Goal: Transaction & Acquisition: Subscribe to service/newsletter

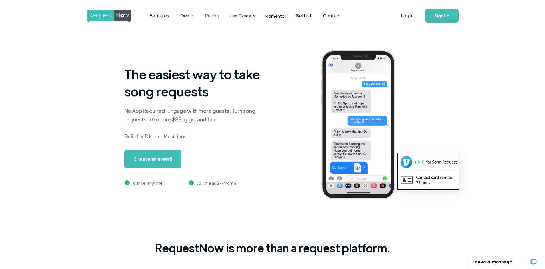
click at [217, 19] on link "Pricing" at bounding box center [212, 16] width 26 height 18
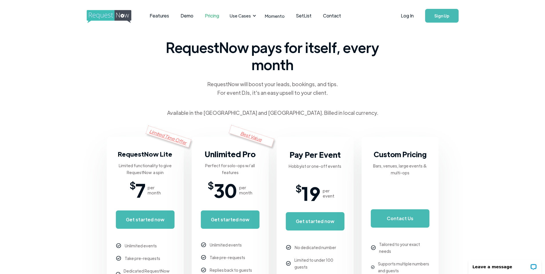
click at [124, 15] on img "home" at bounding box center [114, 16] width 55 height 13
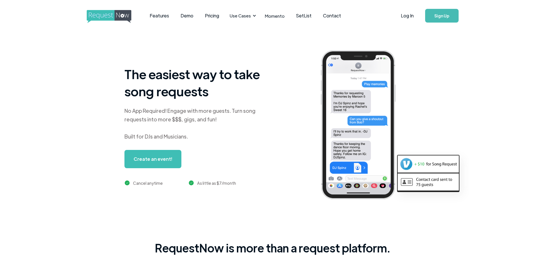
click at [171, 163] on link "Create an event!" at bounding box center [152, 159] width 57 height 18
click at [434, 15] on link "Sign Up" at bounding box center [441, 16] width 33 height 14
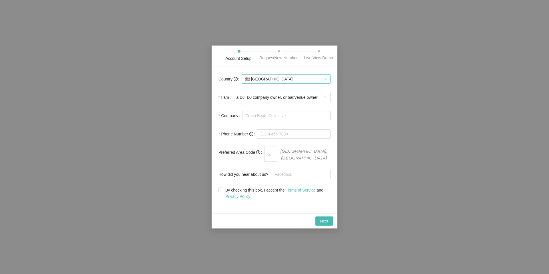
click at [314, 78] on span "🇺🇸 United States" at bounding box center [286, 79] width 82 height 9
click at [225, 125] on form "Country 🇺🇸 United States I am a DJ, DJ company owner, or bar/venue owner Compan…" at bounding box center [275, 136] width 112 height 126
drag, startPoint x: 284, startPoint y: 107, endPoint x: 287, endPoint y: 105, distance: 3.4
click at [285, 106] on form "Country 🇺🇸 United States I am a DJ, DJ company owner, or bar/venue owner Compan…" at bounding box center [275, 136] width 112 height 126
click at [287, 102] on span "a DJ, DJ company owner, or bar/venue owner" at bounding box center [282, 97] width 91 height 9
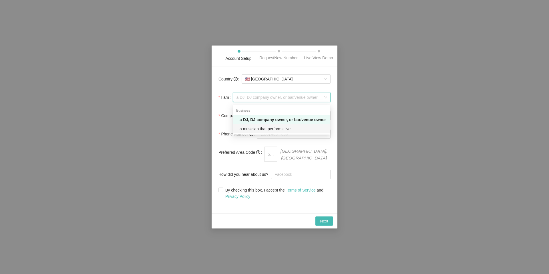
click at [289, 130] on div "a musician that performs live" at bounding box center [283, 129] width 87 height 6
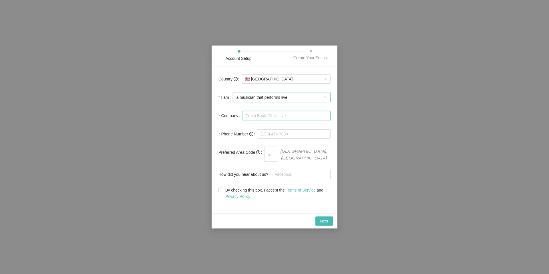
click at [289, 118] on input "Company" at bounding box center [286, 115] width 88 height 9
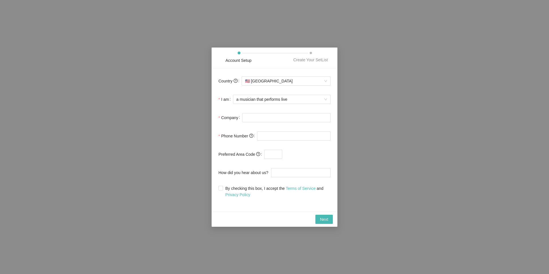
drag, startPoint x: 232, startPoint y: 132, endPoint x: 247, endPoint y: 125, distance: 16.4
click at [232, 133] on span "Phone Number" at bounding box center [237, 136] width 32 height 6
click at [270, 119] on input "Company" at bounding box center [286, 117] width 88 height 9
type input "self-company"
click at [277, 139] on input "tel" at bounding box center [294, 135] width 74 height 9
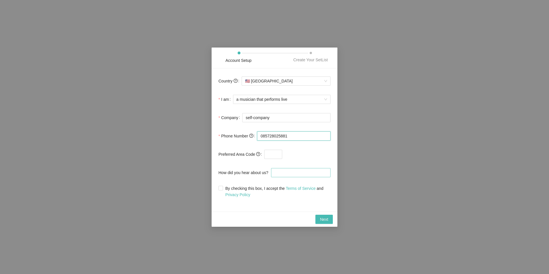
type input "085728025881"
click at [274, 175] on input "How did you hear about us?" at bounding box center [301, 172] width 60 height 9
click at [219, 190] on input "By checking this box, I accept the Terms of Service and Privacy Policy" at bounding box center [221, 188] width 4 height 4
checkbox input "true"
click at [288, 178] on div at bounding box center [301, 172] width 60 height 11
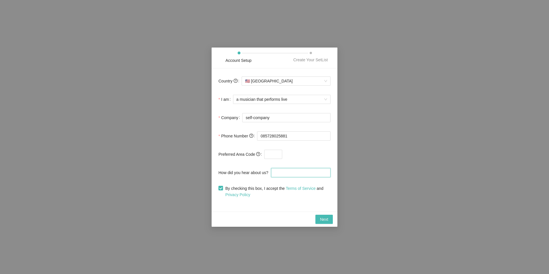
click at [289, 174] on input "How did you hear about us?" at bounding box center [301, 172] width 60 height 9
click at [316, 220] on button "Next" at bounding box center [324, 219] width 17 height 9
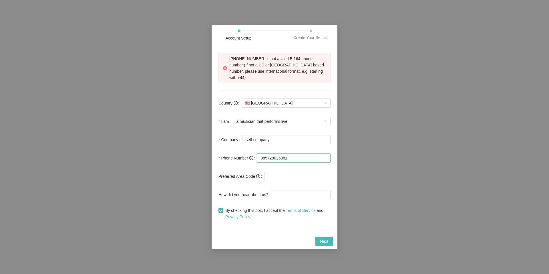
drag, startPoint x: 264, startPoint y: 155, endPoint x: 251, endPoint y: 154, distance: 12.9
click at [251, 154] on div "Phone Number 085728025881" at bounding box center [275, 157] width 112 height 11
type input "+62 857 2802 5881"
click at [310, 172] on span at bounding box center [306, 176] width 48 height 9
click at [300, 103] on span "🇺🇸 United States" at bounding box center [286, 103] width 82 height 9
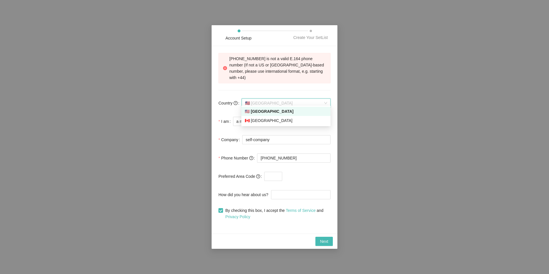
click at [301, 102] on span "🇺🇸 United States" at bounding box center [286, 103] width 82 height 9
click at [330, 237] on button "Next" at bounding box center [324, 241] width 17 height 9
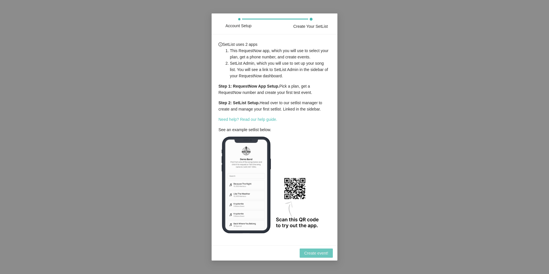
click at [322, 254] on span "Create event!" at bounding box center [316, 253] width 24 height 6
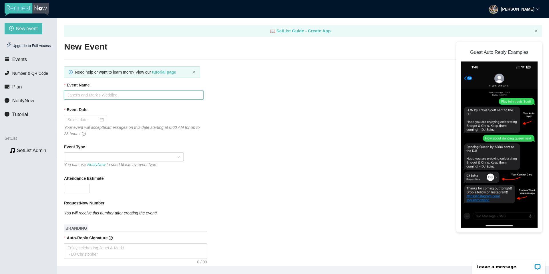
click at [77, 96] on input "Event Name" at bounding box center [134, 94] width 140 height 9
type input "daily songs"
click at [90, 121] on input "Event Date" at bounding box center [83, 119] width 31 height 6
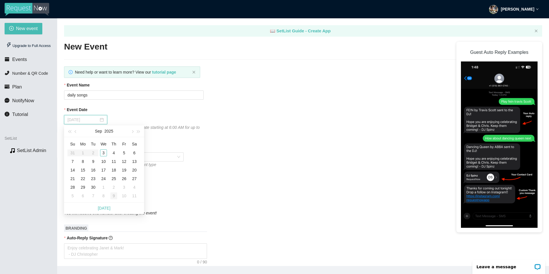
type input "10/09/2025"
click at [105, 208] on link "Today" at bounding box center [104, 208] width 13 height 5
type input "09/03/2025"
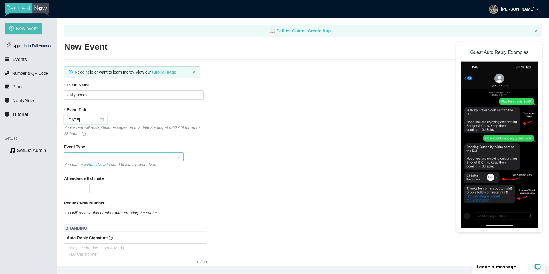
click at [100, 157] on span at bounding box center [124, 156] width 113 height 9
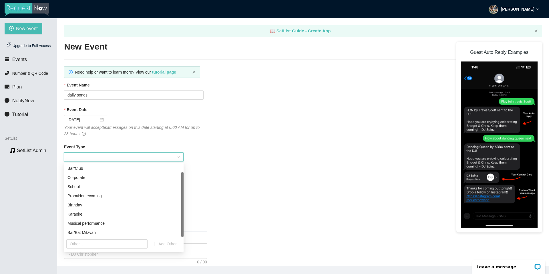
scroll to position [18, 0]
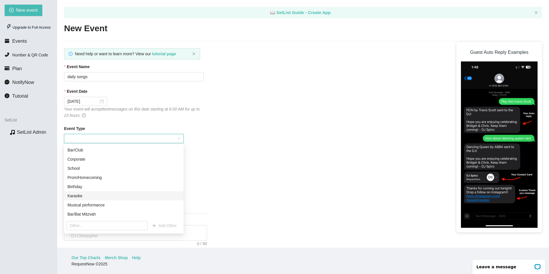
click at [109, 194] on div "Karaoke" at bounding box center [124, 196] width 113 height 6
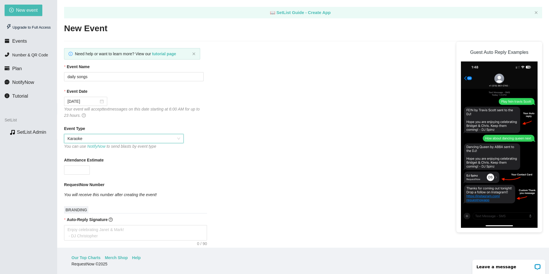
scroll to position [29, 0]
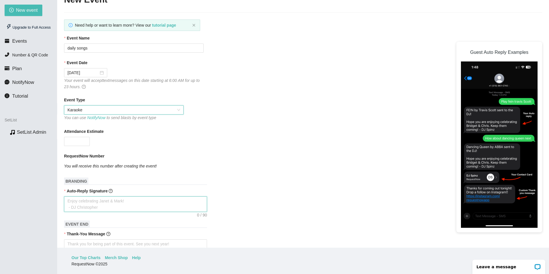
click at [137, 202] on textarea "Auto-Reply Signature" at bounding box center [135, 203] width 143 height 15
type textarea "E"
type textarea "En"
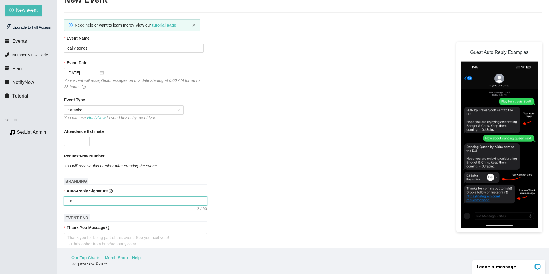
type textarea "Enj"
type textarea "Enjo"
type textarea "Enjoy"
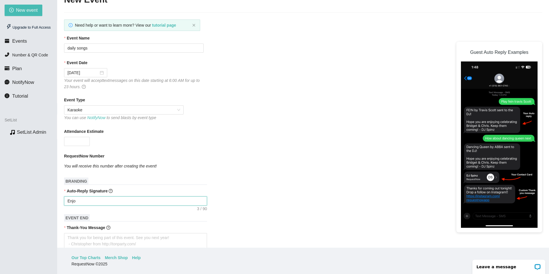
type textarea "Enjoy"
type textarea "Enjoy M"
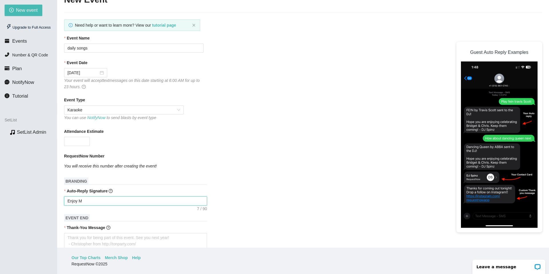
type textarea "Enjoy Mu"
type textarea "Enjoy Mus"
type textarea "Enjoy Musi"
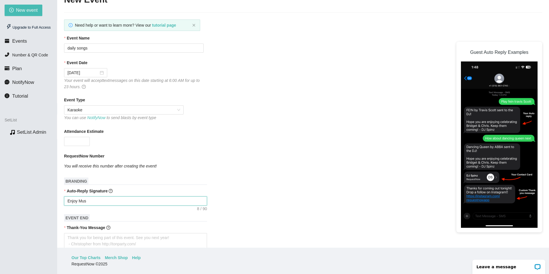
type textarea "Enjoy Musi"
type textarea "Enjoy Music"
type textarea "Enjoy Musi"
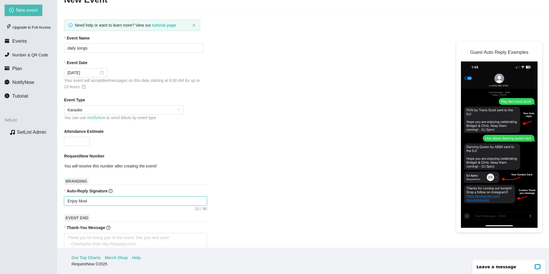
type textarea "Enjoy Mus"
type textarea "Enjoy Mu"
type textarea "Enjoy M"
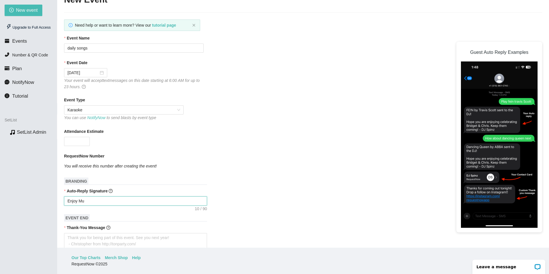
type textarea "Enjoy M"
type textarea "Enjoy"
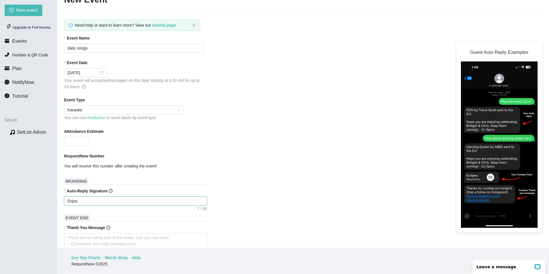
type textarea "Enjo"
type textarea "Enj"
type textarea "En"
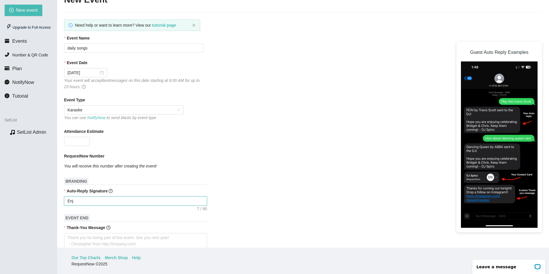
type textarea "En"
type textarea "E"
type textarea "Enjoy celebrating Janet & Mark! - DJ Christopher"
type textarea "L"
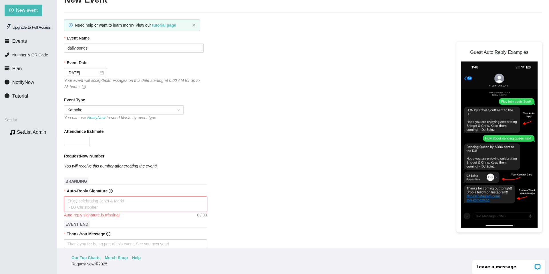
type textarea "L"
type textarea "Li"
type textarea "Lis"
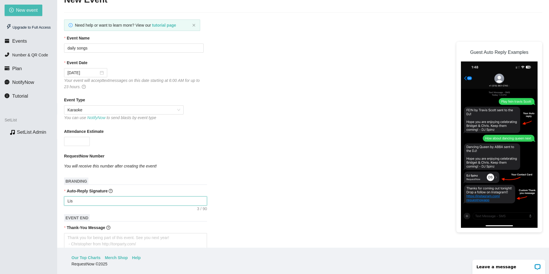
type textarea "List"
type textarea "Liste"
type textarea "Listen"
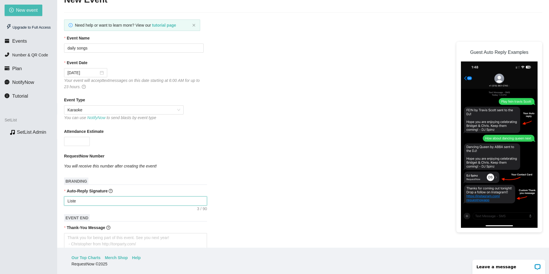
type textarea "Listen"
type textarea "Listen,"
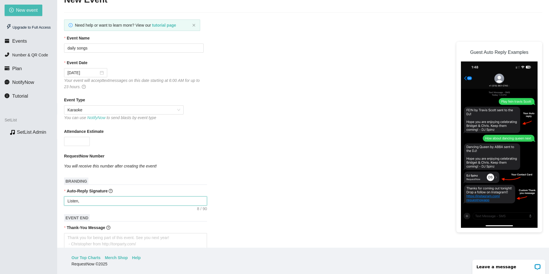
type textarea "Listen,"
type textarea "Listen"
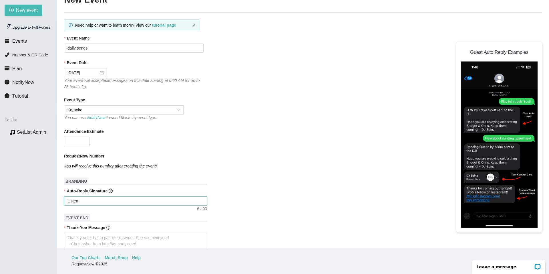
type textarea "Listen"
type textarea "Listen a"
type textarea "Listen ad"
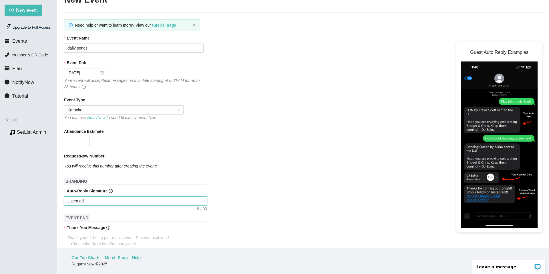
type textarea "Listen a"
type textarea "Listen an"
type textarea "Listen and"
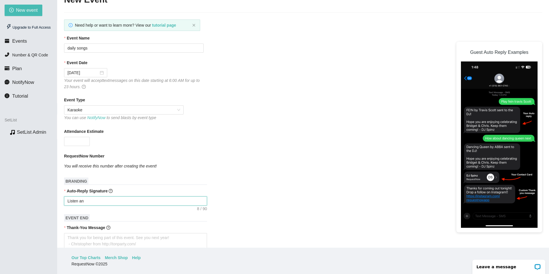
type textarea "Listen and"
type textarea "Listen and e"
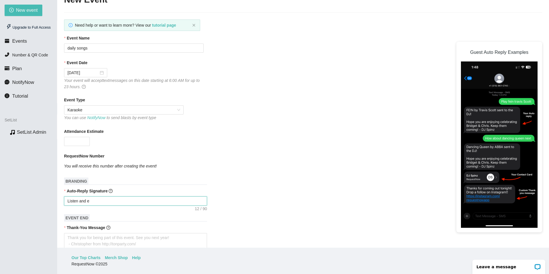
type textarea "Listen and en"
type textarea "Listen and enj"
type textarea "Listen and enjo"
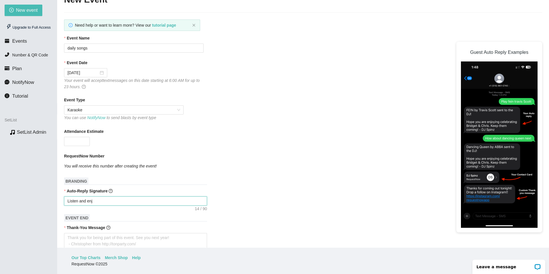
type textarea "Listen and enjo"
type textarea "Listen and enjoy"
type textarea "Listen and enjoy!"
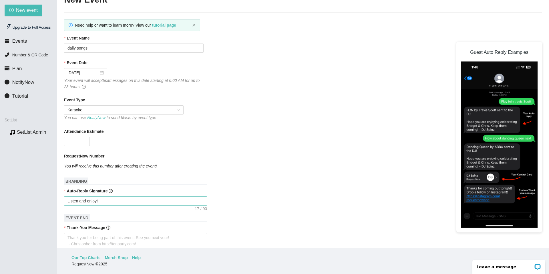
click at [217, 185] on form "Event Name daily songs Event Date 09/03/2025 Your event will accept text messag…" at bounding box center [303, 225] width 478 height 381
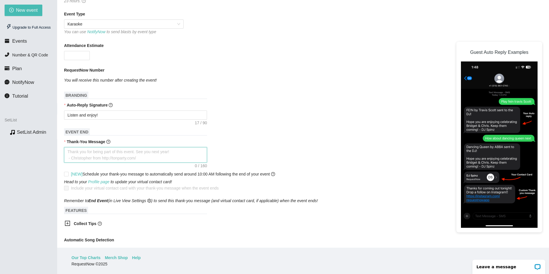
click at [124, 156] on textarea "Thank-You Message" at bounding box center [135, 154] width 143 height 15
type textarea "T"
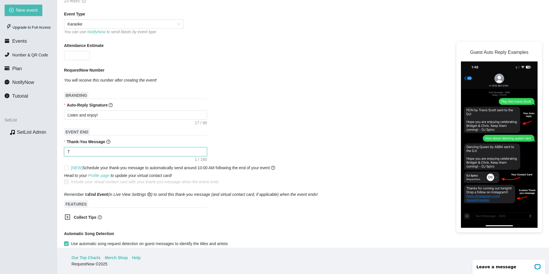
type textarea "Th"
type textarea "Tha"
type textarea "Than"
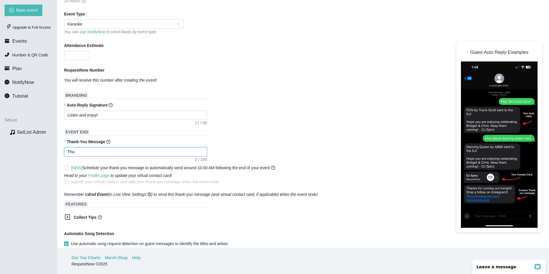
type textarea "Than"
type textarea "Thank"
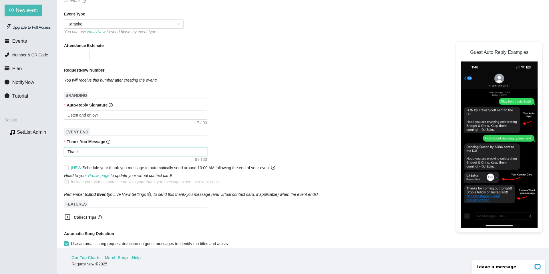
type textarea "Thank y"
type textarea "Thank yo"
type textarea "Thank you"
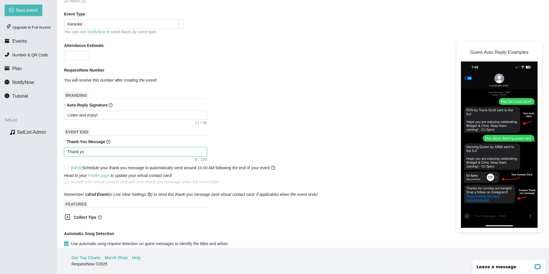
type textarea "Thank you"
type textarea "Thank you f"
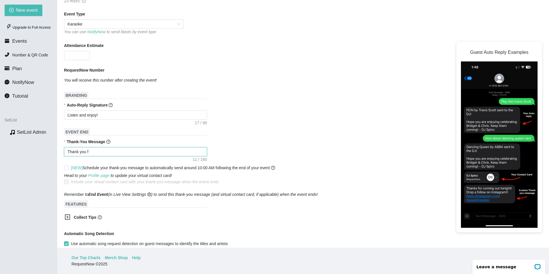
type textarea "Thank you fo"
type textarea "Thank you for"
type textarea "Thank you for r"
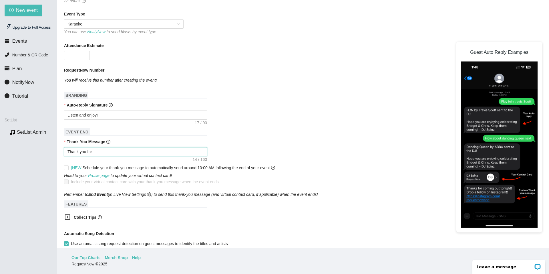
type textarea "Thank you for r"
type textarea "Thank you for rq"
type textarea "Thank you for rqu"
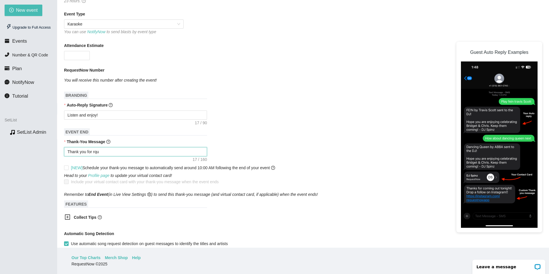
type textarea "Thank you for rque"
type textarea "Thank you for rques"
type textarea "Thank you for rquest"
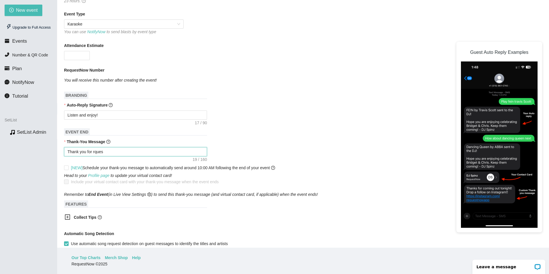
type textarea "Thank you for rquest"
type textarea "Thank you for rques"
type textarea "Thank you for rque"
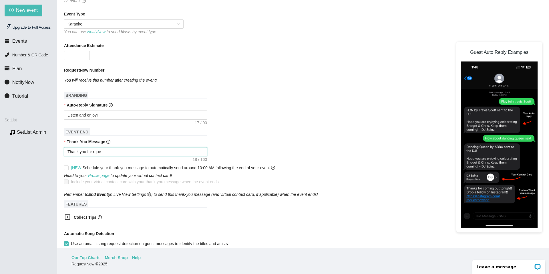
type textarea "Thank you for rqu"
type textarea "Thank you for rq"
type textarea "Thank you for r"
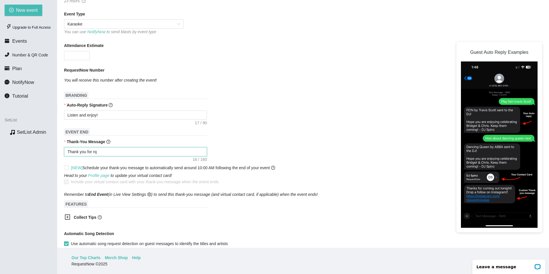
type textarea "Thank you for r"
type textarea "Thank you for re"
type textarea "Thank you for req"
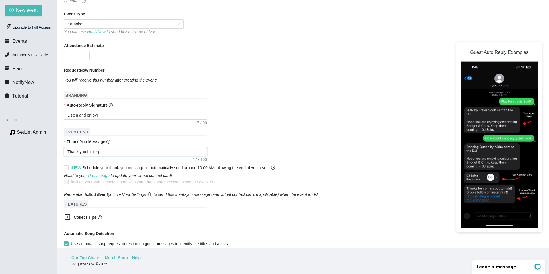
type textarea "Thank you for requ"
type textarea "Thank you for reque"
type textarea "Thank you for reques"
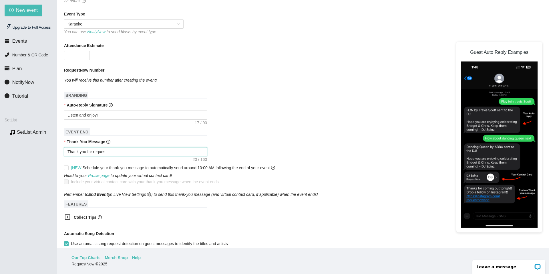
type textarea "Thank you for request"
type textarea "Thank you for requeste"
type textarea "Thank you for requested"
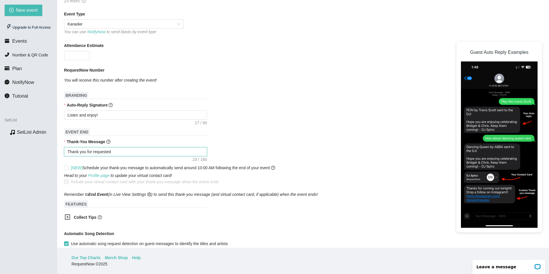
type textarea "Thank you for requested!"
click at [252, 141] on div "Thank-You Message" at bounding box center [303, 142] width 478 height 9
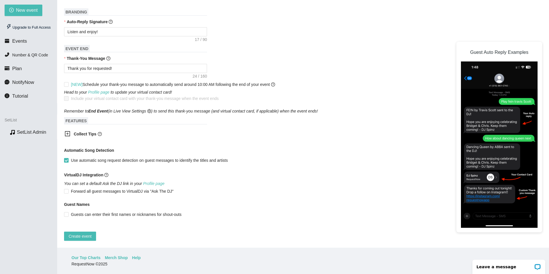
scroll to position [202, 0]
click at [80, 233] on span "Create event" at bounding box center [80, 236] width 23 height 6
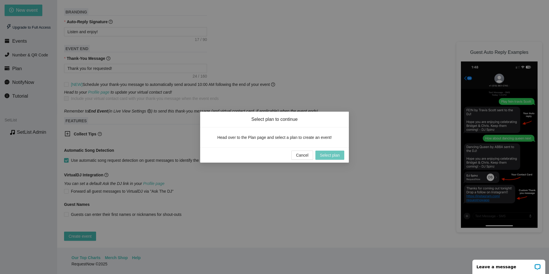
click at [332, 156] on span "Select plan" at bounding box center [330, 155] width 20 height 6
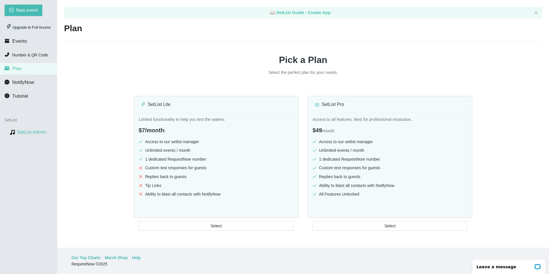
click at [36, 133] on link "SetList Admin" at bounding box center [31, 131] width 29 height 5
